Goal: Find specific page/section: Find specific page/section

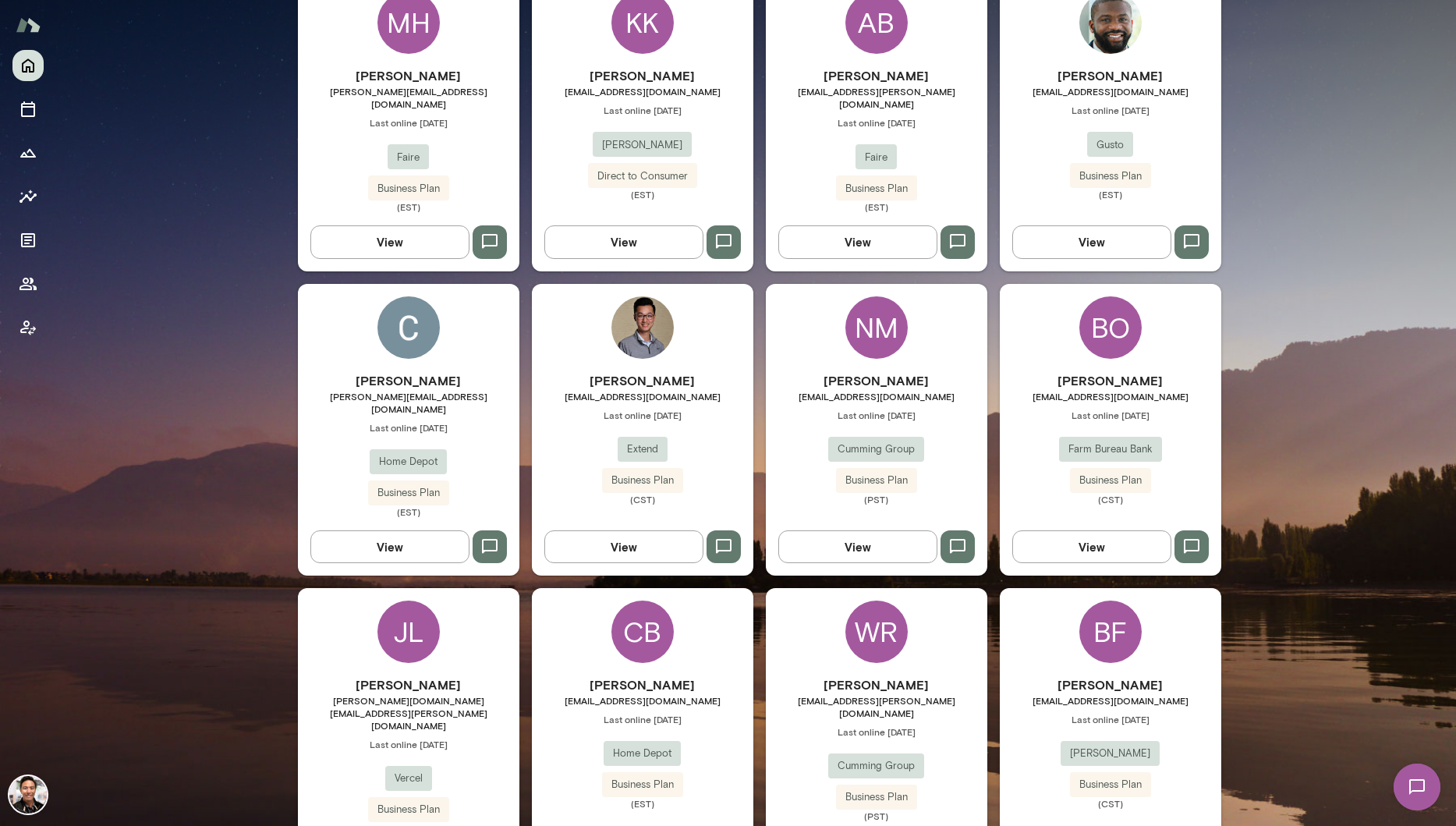
scroll to position [842, 0]
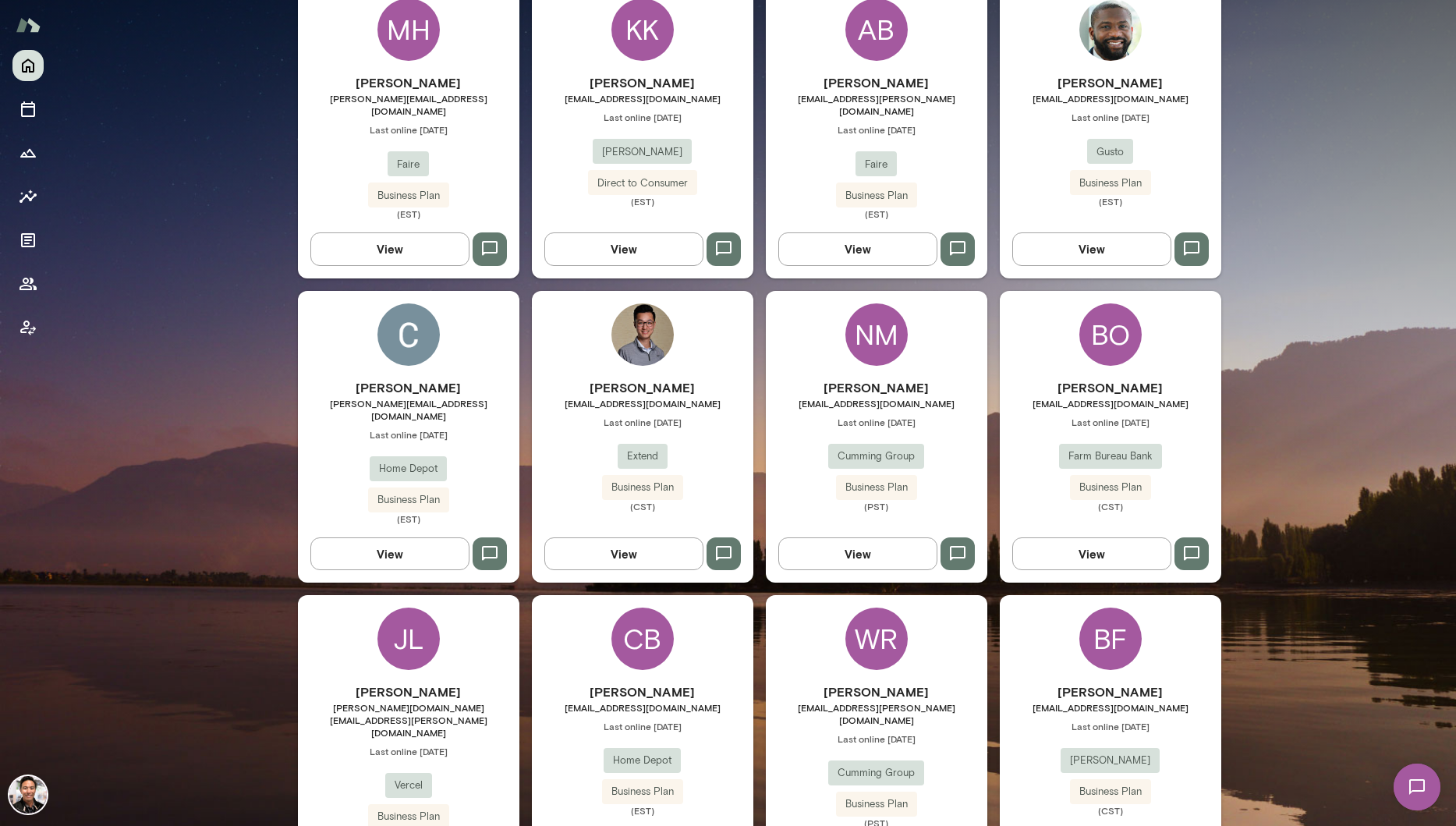
click at [401, 304] on img at bounding box center [408, 335] width 63 height 63
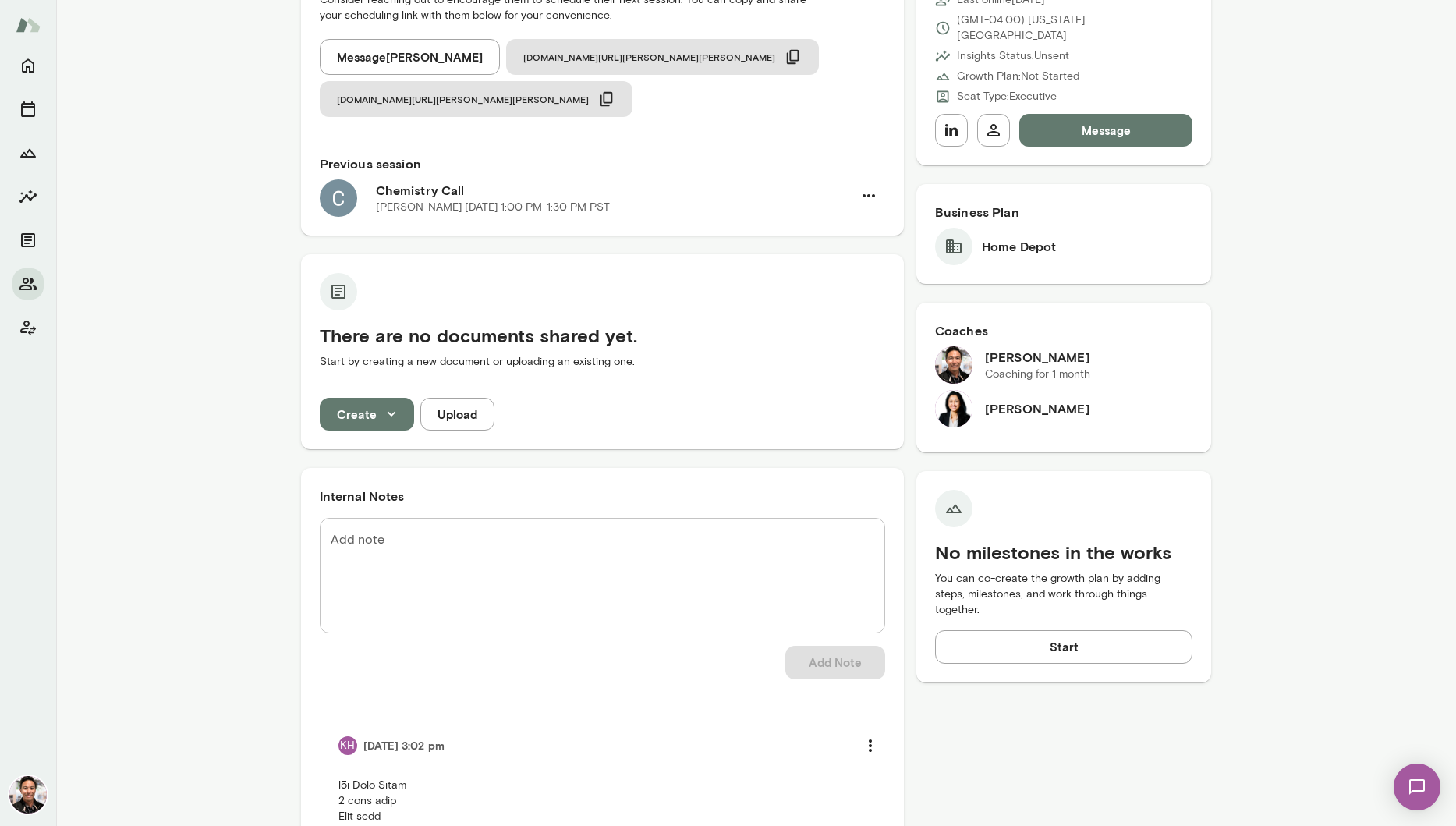
scroll to position [191, 0]
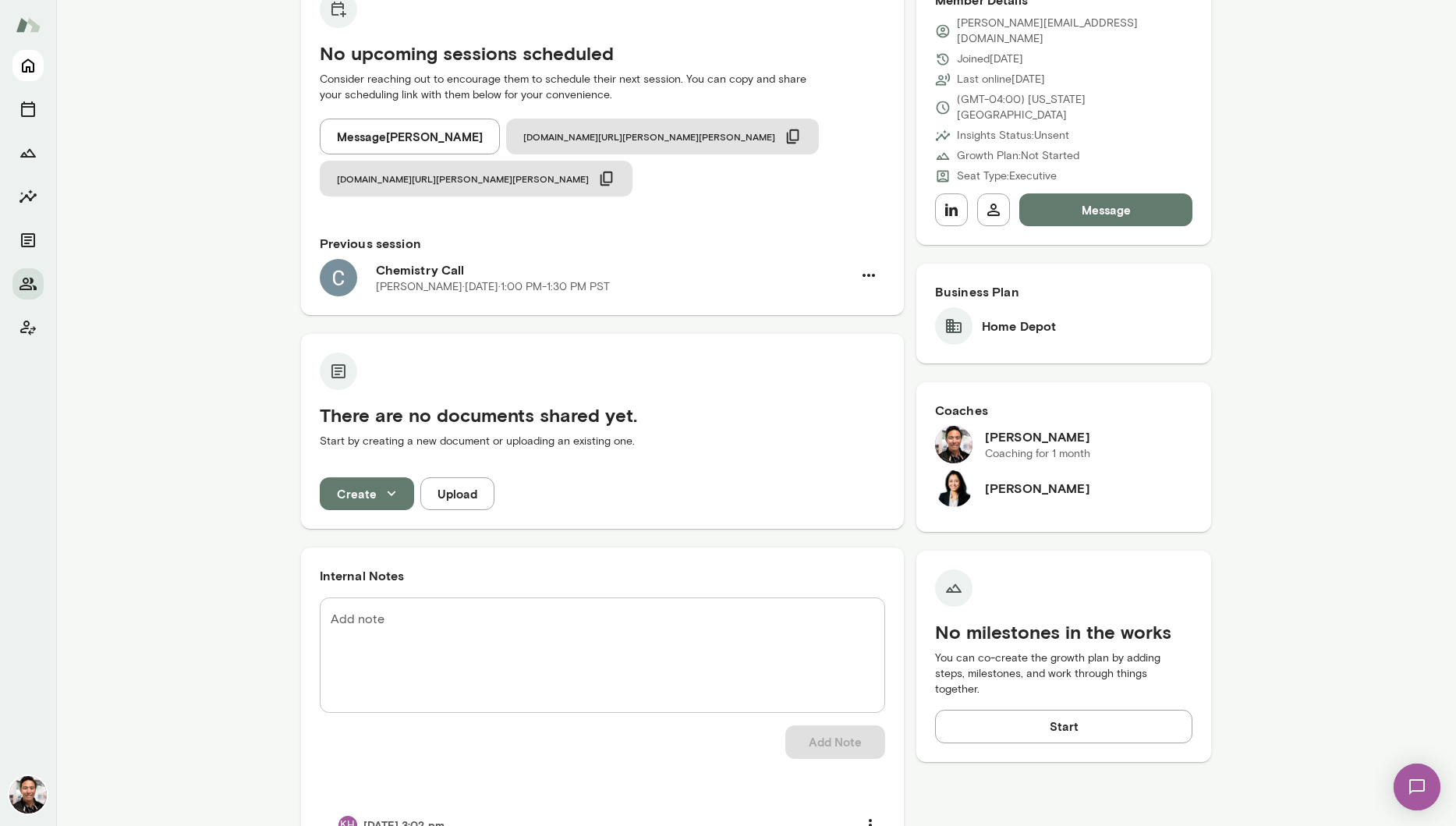
click at [31, 64] on icon "Home" at bounding box center [27, 65] width 19 height 19
